Goal: Information Seeking & Learning: Check status

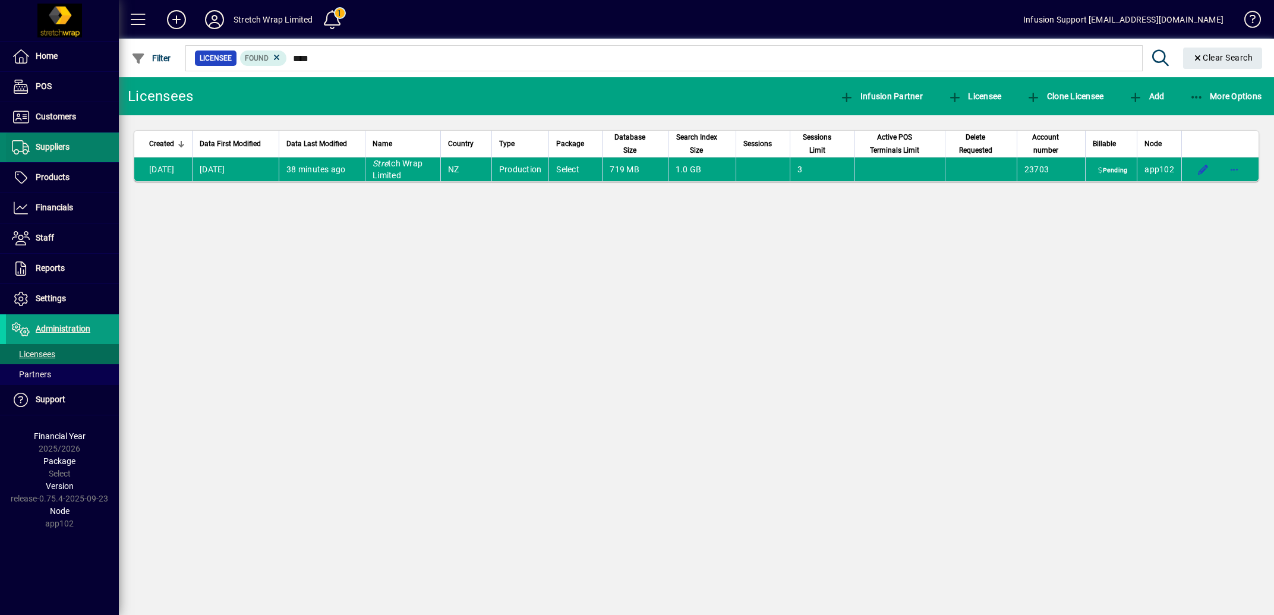
click at [58, 144] on span "Suppliers" at bounding box center [53, 147] width 34 height 10
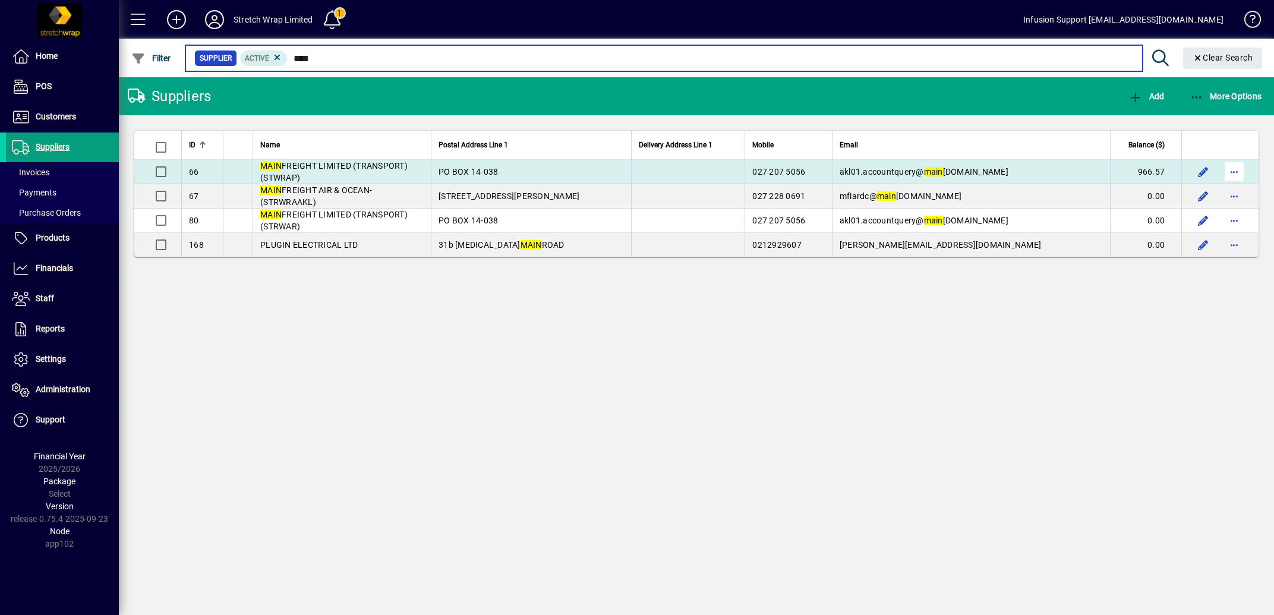
type input "****"
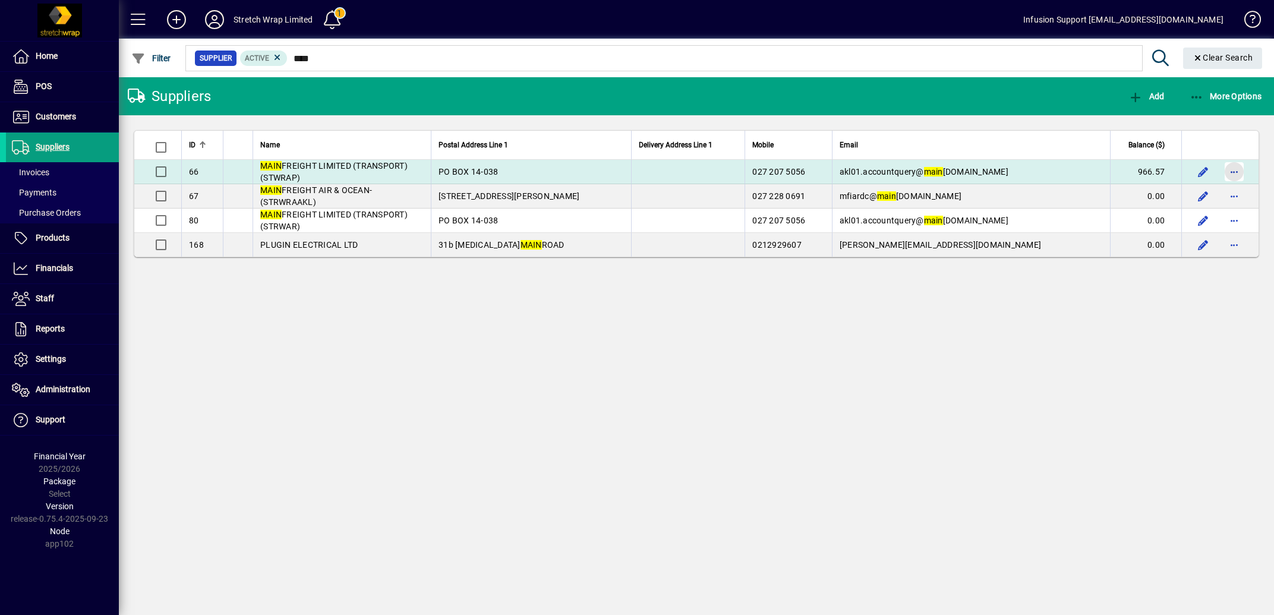
click at [1238, 174] on span "button" at bounding box center [1234, 171] width 29 height 29
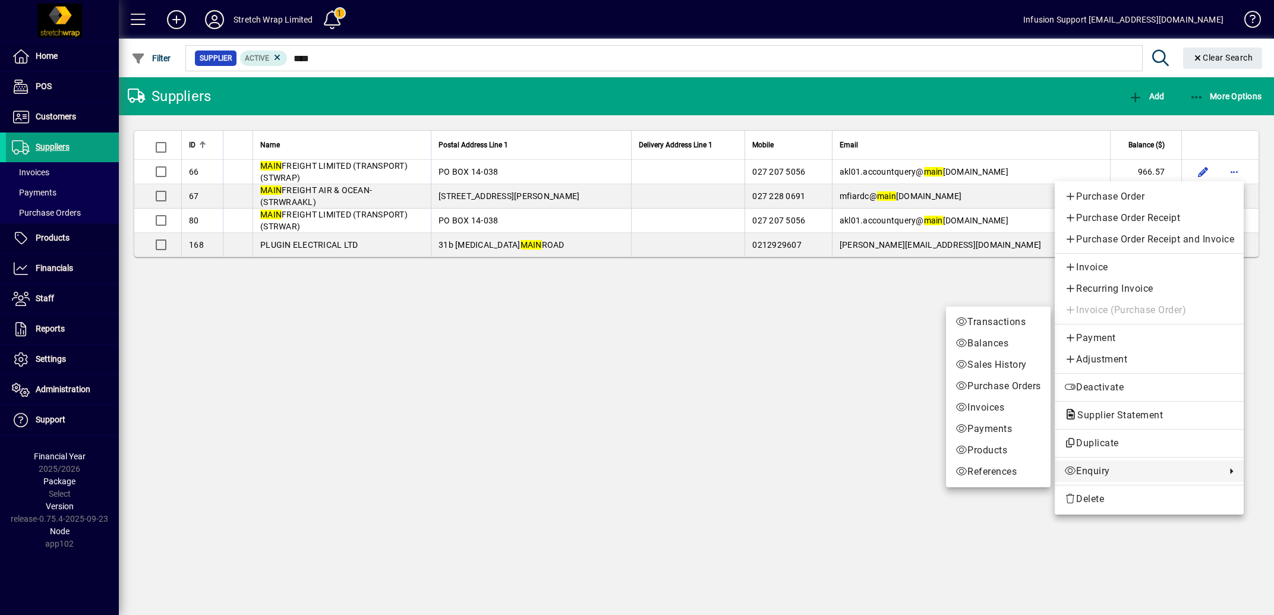
click at [1089, 466] on span "Enquiry" at bounding box center [1142, 471] width 156 height 14
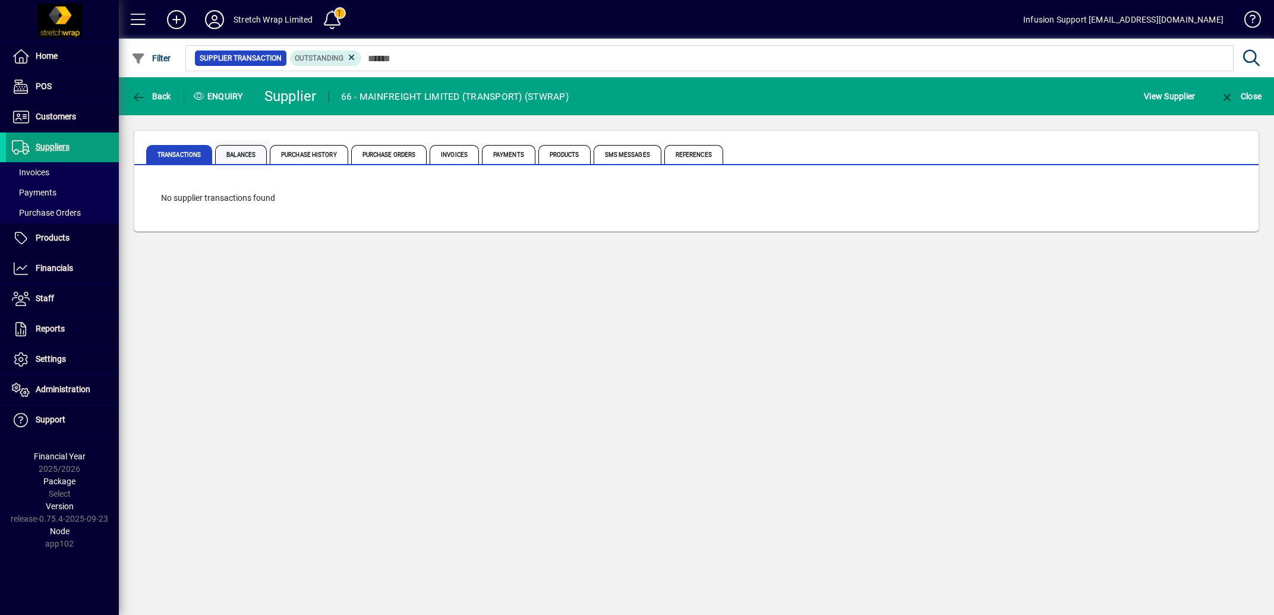
click at [250, 156] on span "Balances" at bounding box center [241, 154] width 52 height 19
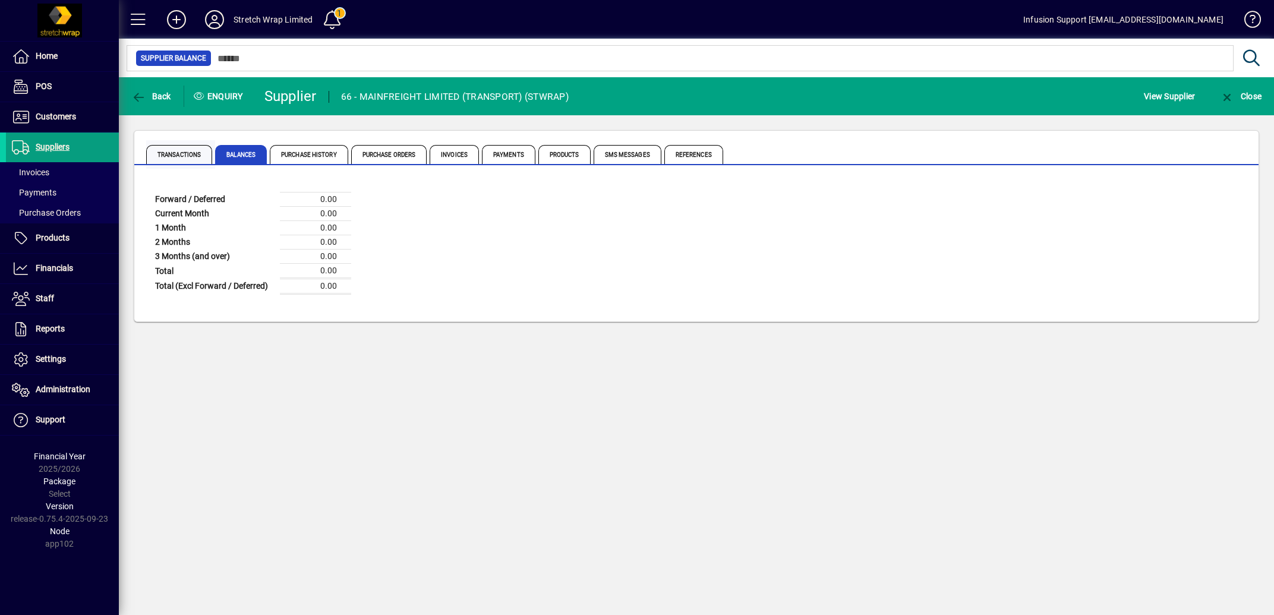
click at [178, 152] on span "Transactions" at bounding box center [179, 154] width 66 height 19
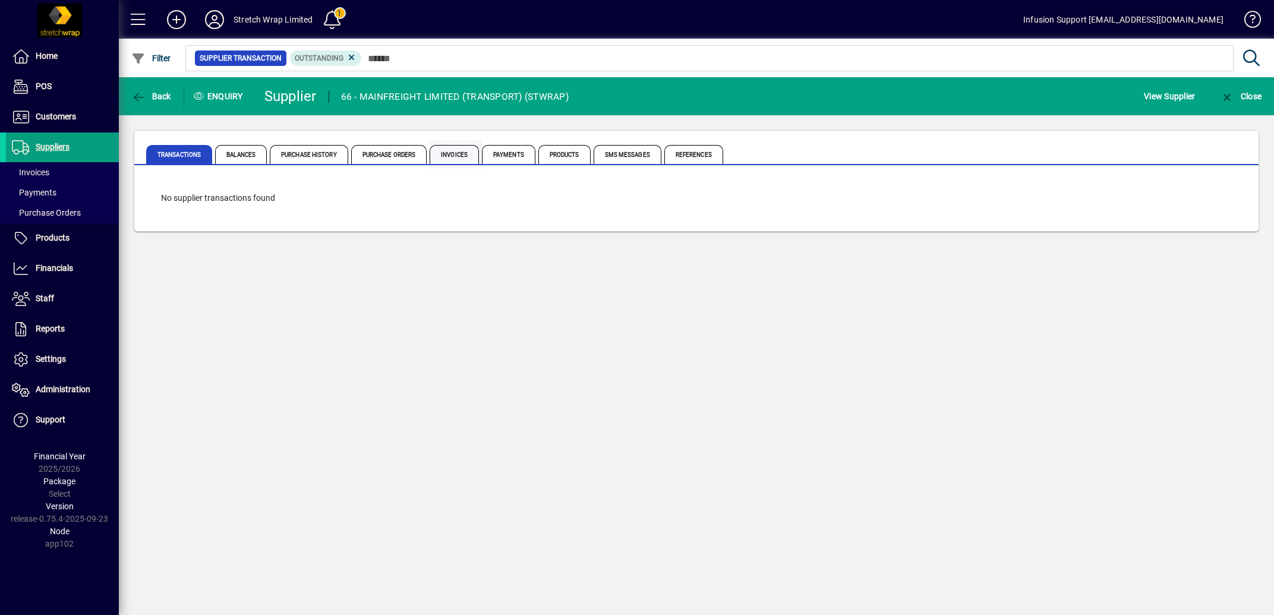
click at [469, 149] on span "Invoices" at bounding box center [454, 154] width 49 height 19
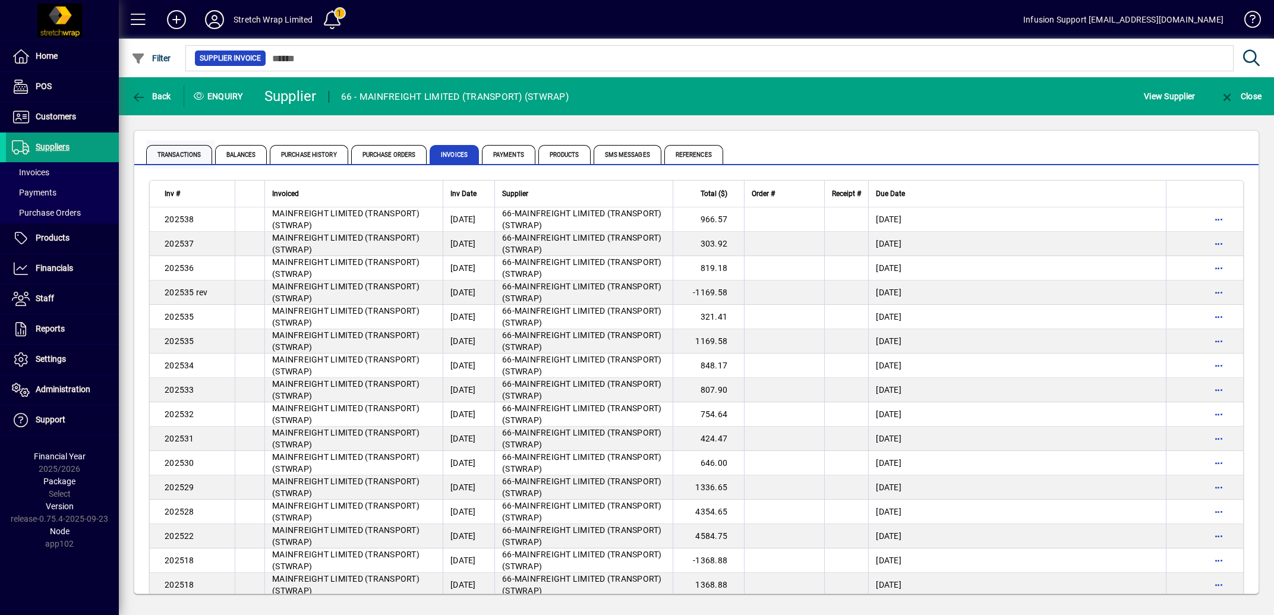
click at [185, 152] on span "Transactions" at bounding box center [179, 154] width 66 height 19
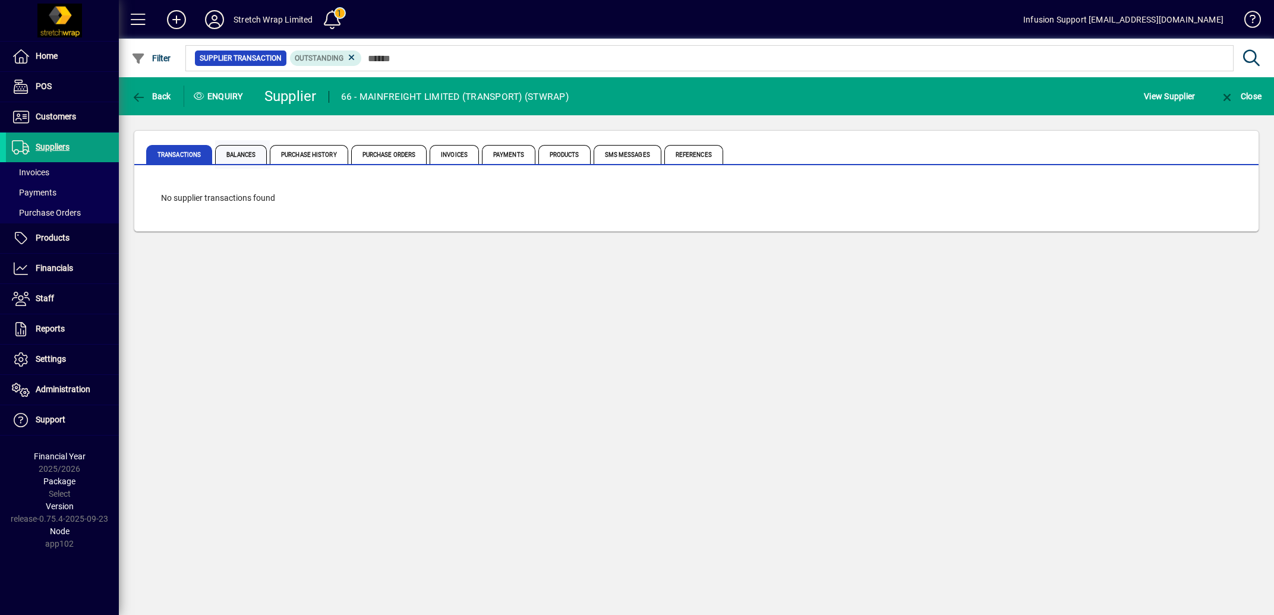
click at [247, 157] on span "Balances" at bounding box center [241, 154] width 52 height 19
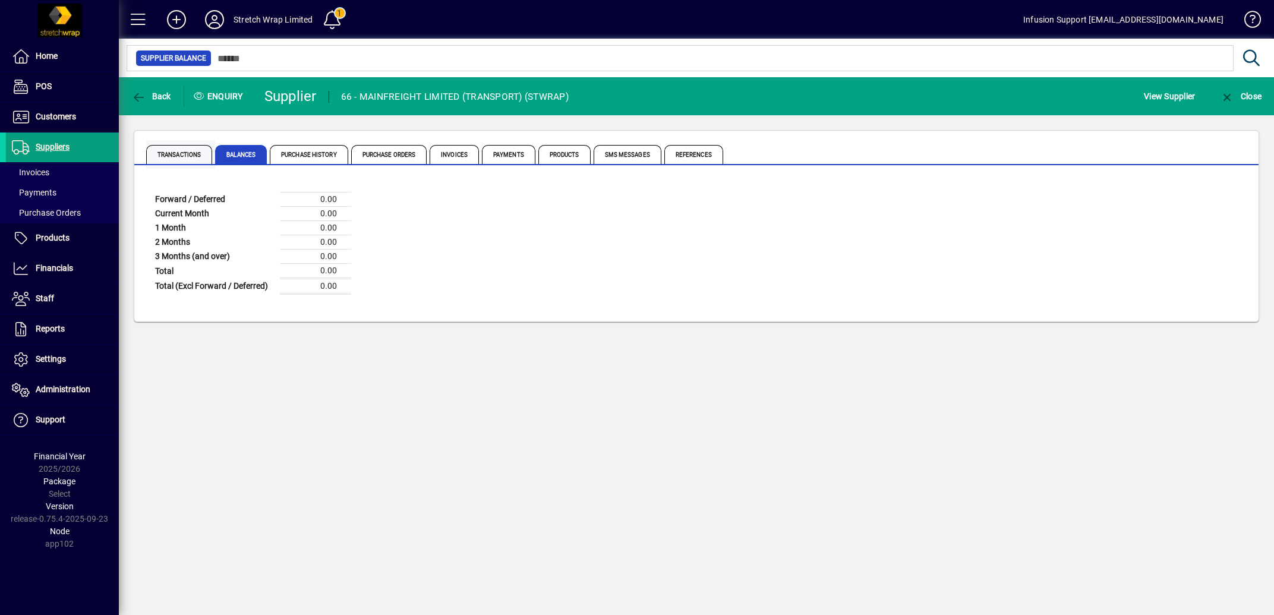
click at [178, 154] on span "Transactions" at bounding box center [179, 154] width 66 height 19
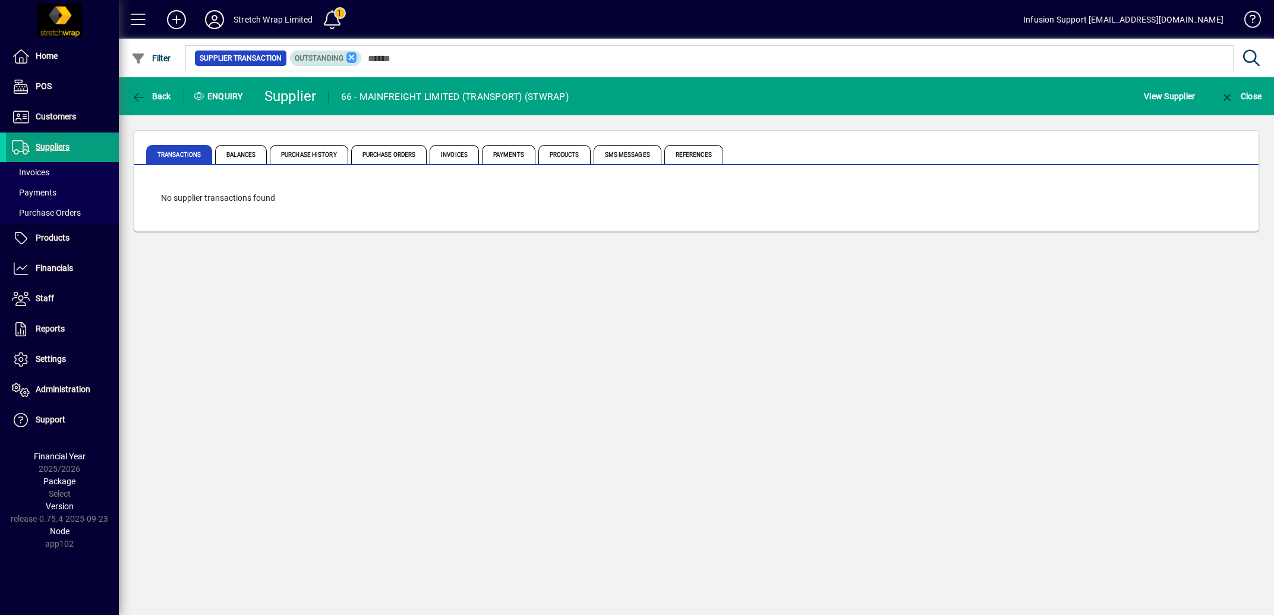
click at [357, 55] on icon at bounding box center [351, 57] width 11 height 11
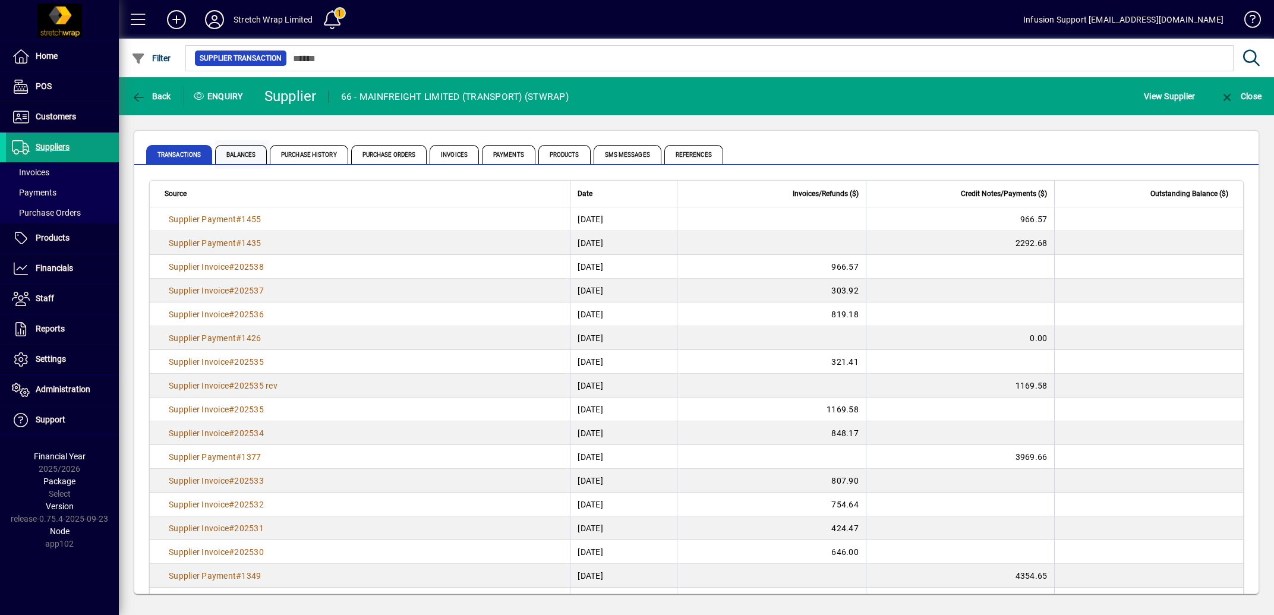
click at [239, 153] on span "Balances" at bounding box center [241, 154] width 52 height 19
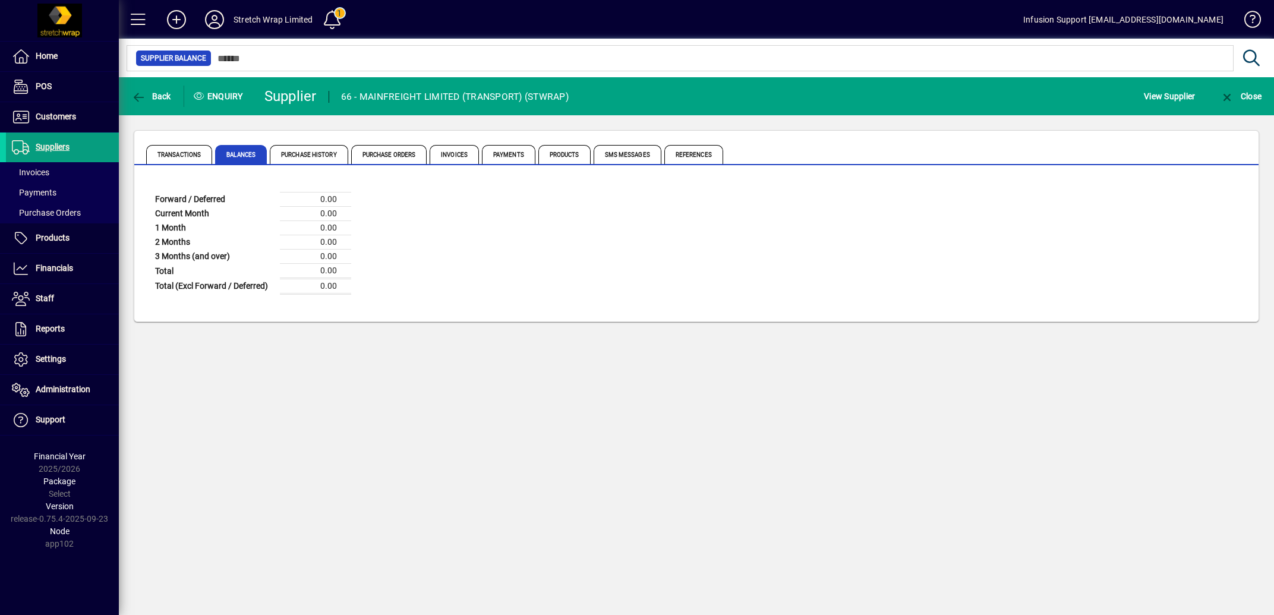
drag, startPoint x: 314, startPoint y: 19, endPoint x: 235, endPoint y: 15, distance: 79.1
click at [235, 15] on mat-toolbar-row "Stretch Wrap Limited 1 Infusion Support [EMAIL_ADDRESS][DOMAIN_NAME]" at bounding box center [696, 19] width 1155 height 39
drag, startPoint x: 312, startPoint y: 19, endPoint x: 232, endPoint y: 17, distance: 79.7
click at [232, 17] on mat-toolbar-row "Stretch Wrap Limited 1 Infusion Support [EMAIL_ADDRESS][DOMAIN_NAME]" at bounding box center [696, 19] width 1155 height 39
copy div "Stretch Wrap Limited"
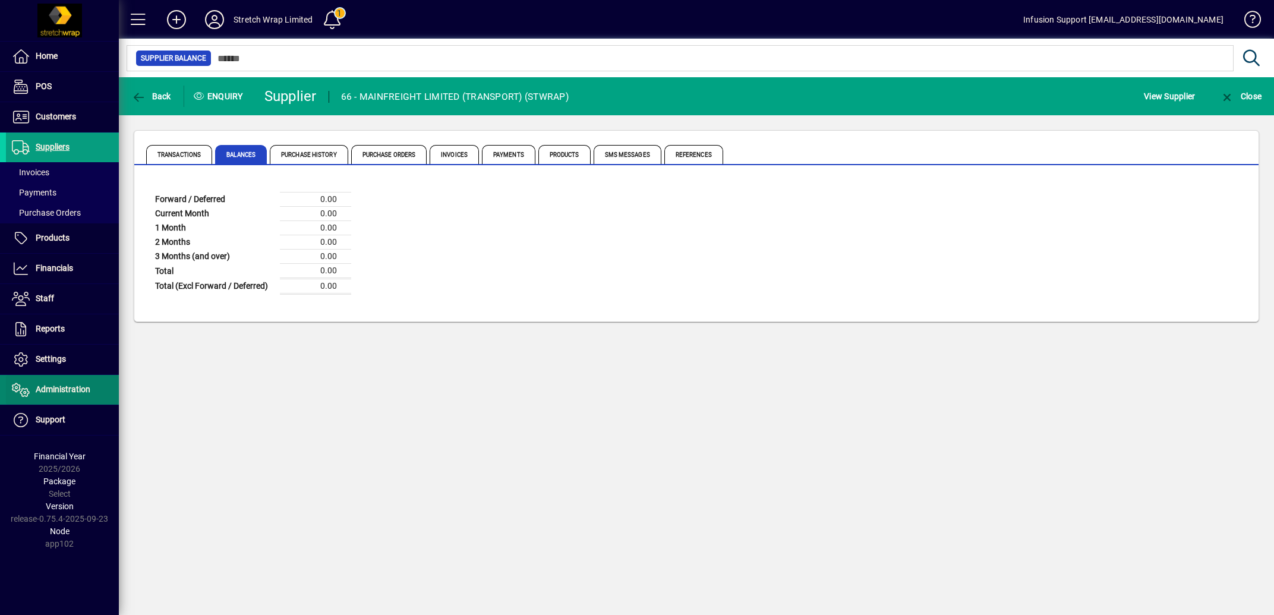
click at [52, 393] on span "Administration" at bounding box center [63, 389] width 55 height 10
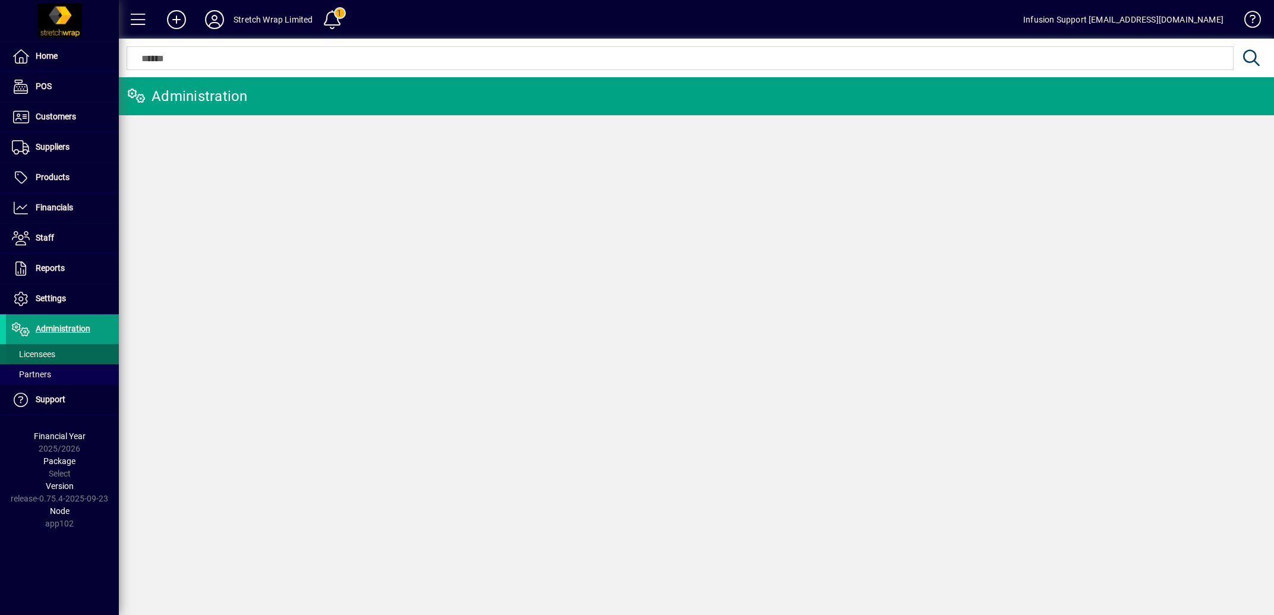
click at [43, 354] on span "Licensees" at bounding box center [33, 354] width 43 height 10
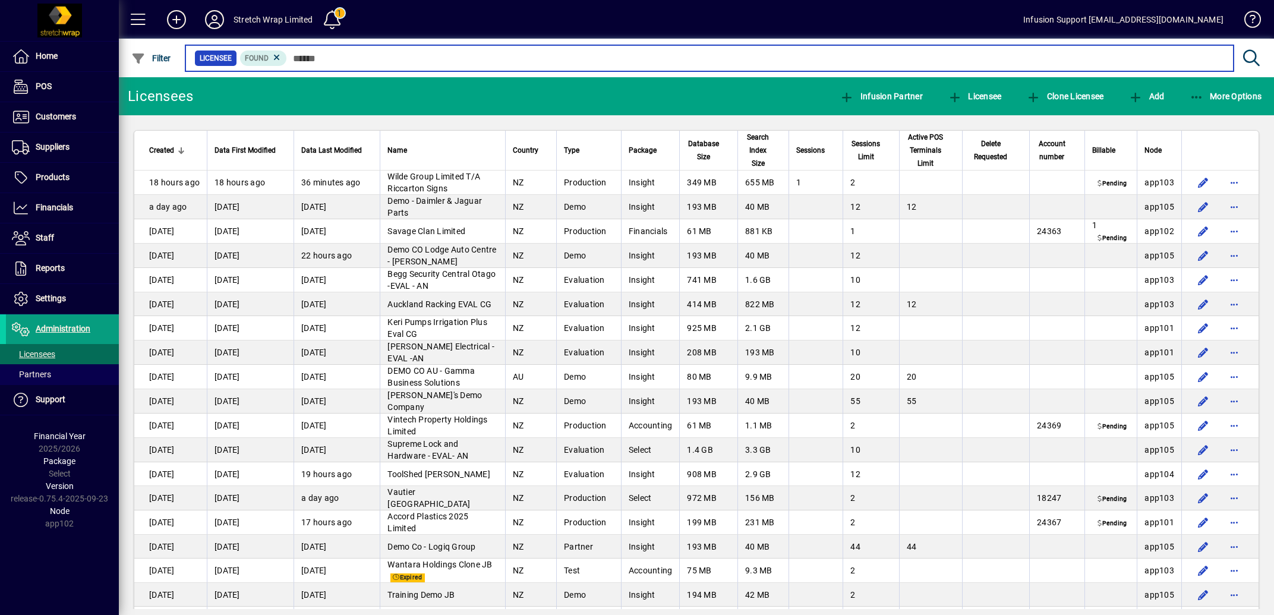
click at [370, 59] on input "text" at bounding box center [755, 58] width 937 height 17
type input "*"
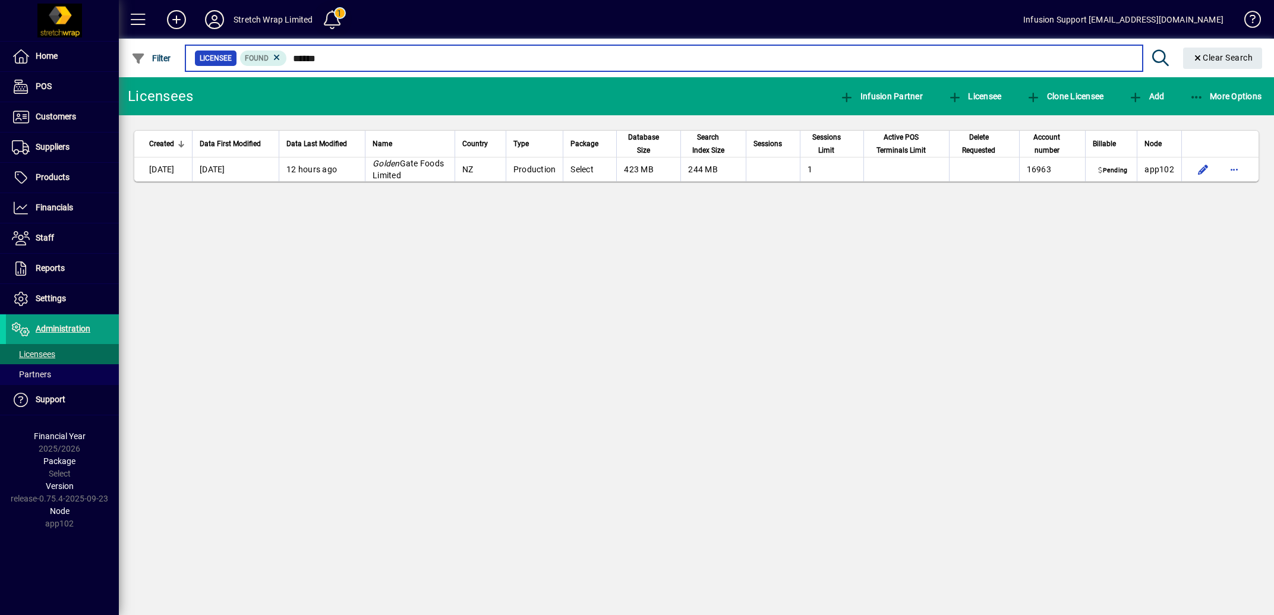
type input "******"
